Goal: Information Seeking & Learning: Learn about a topic

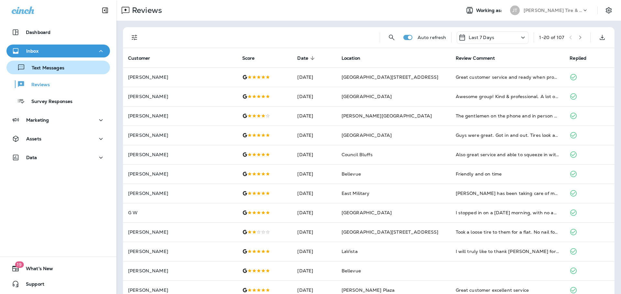
click at [37, 72] on button "Text Messages" at bounding box center [57, 68] width 103 height 14
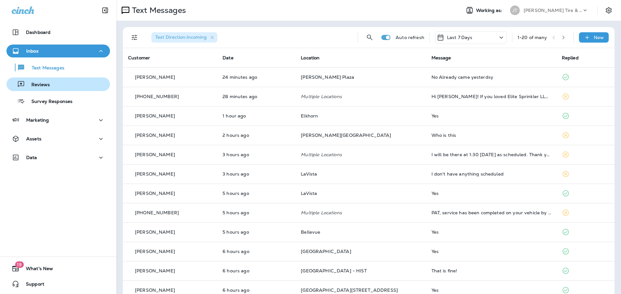
click at [67, 82] on div "Reviews" at bounding box center [58, 85] width 98 height 10
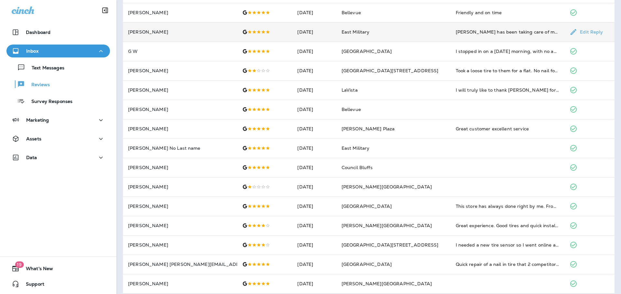
scroll to position [168, 0]
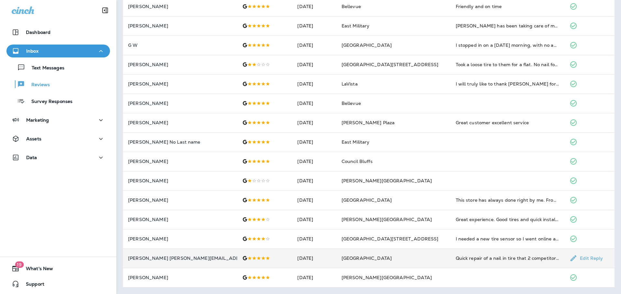
click at [467, 262] on td "Quick repair of a nail in tire that 2 competitors did not have time for" at bounding box center [507, 258] width 114 height 19
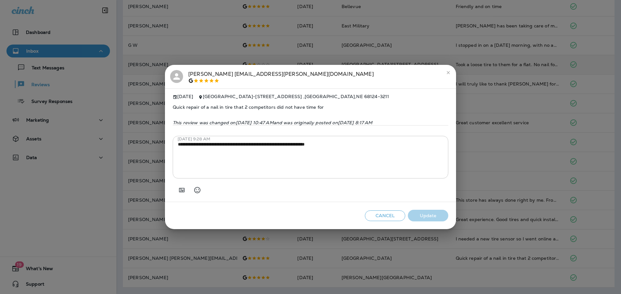
click at [452, 70] on button "close" at bounding box center [448, 73] width 10 height 10
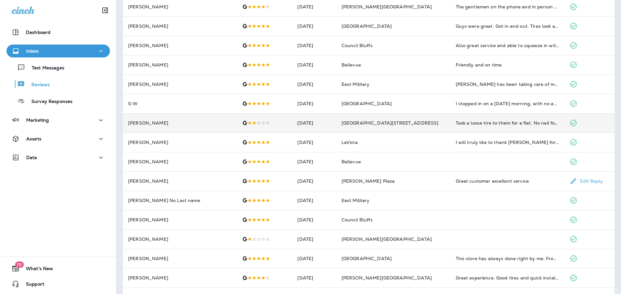
scroll to position [0, 0]
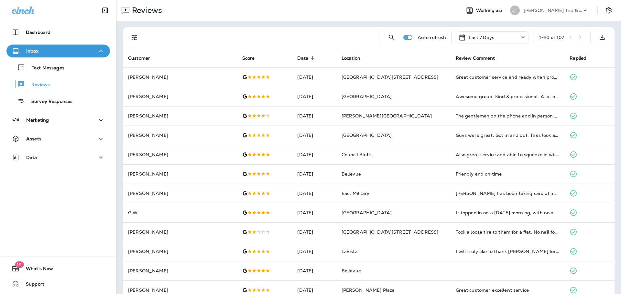
click at [578, 36] on icon "button" at bounding box center [580, 37] width 5 height 5
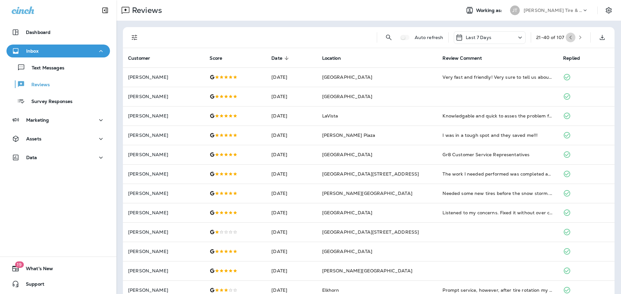
click at [568, 37] on icon "button" at bounding box center [570, 37] width 5 height 5
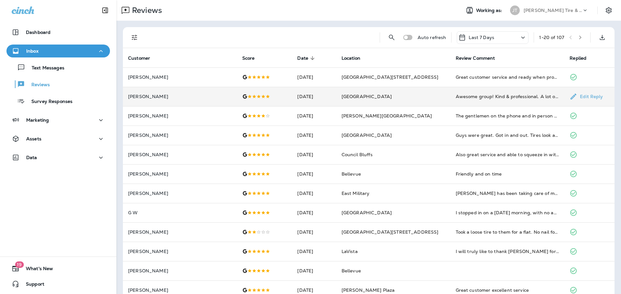
click at [464, 103] on td "Awesome group! Kind & professional. A lot of times they will get me in without …" at bounding box center [507, 96] width 114 height 19
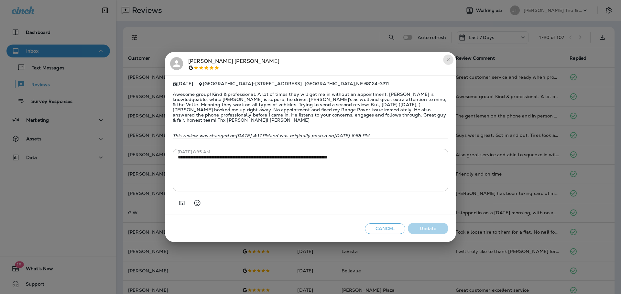
click at [445, 57] on button "close" at bounding box center [448, 60] width 10 height 10
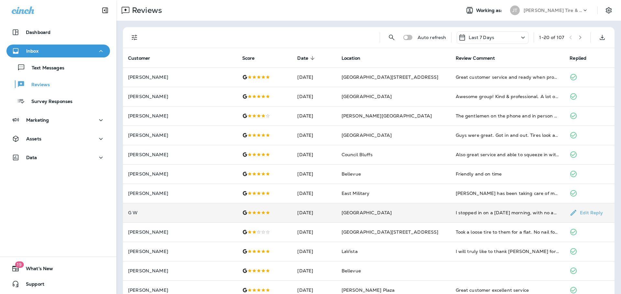
click at [455, 220] on td "I stopped in on a [DATE] morning, with no appointment, because of a nail in my …" at bounding box center [507, 212] width 114 height 19
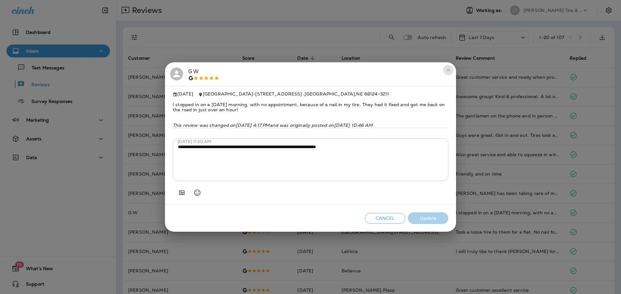
click at [447, 68] on icon "close" at bounding box center [447, 70] width 5 height 5
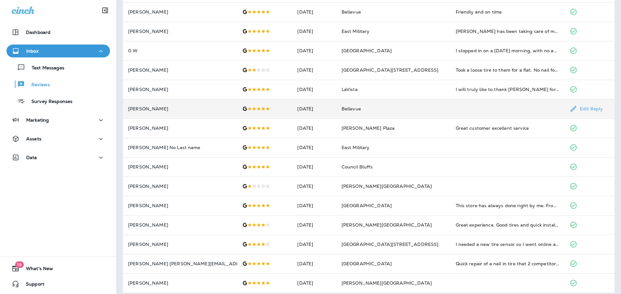
scroll to position [168, 0]
